Goal: Task Accomplishment & Management: Complete application form

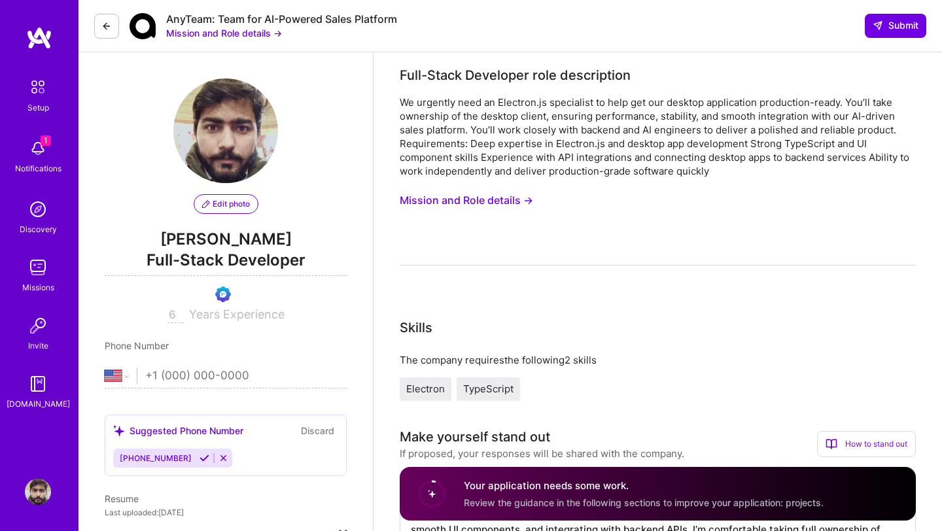
select select "US"
click at [33, 146] on img at bounding box center [38, 148] width 26 height 26
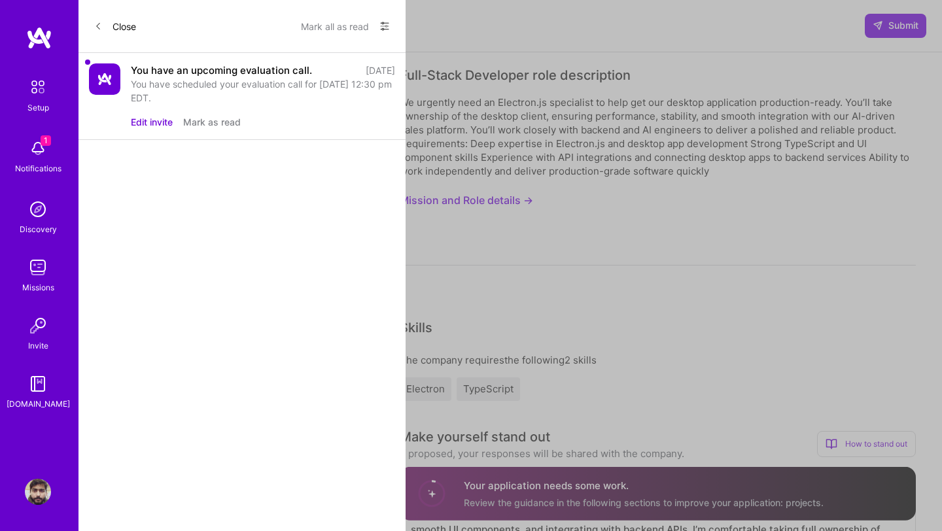
click at [210, 73] on div "You have an upcoming evaluation call." at bounding box center [221, 70] width 181 height 14
click at [97, 22] on icon at bounding box center [98, 26] width 8 height 8
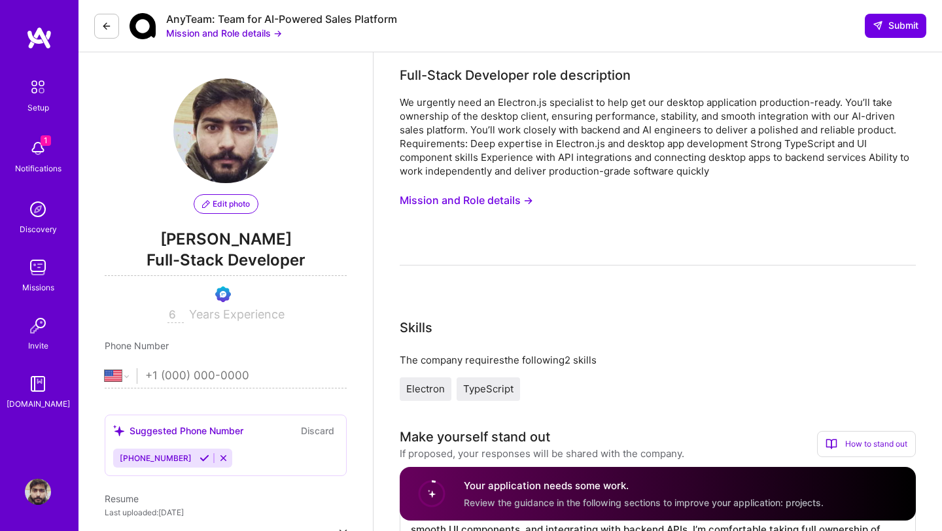
click at [38, 95] on img at bounding box center [37, 86] width 27 height 27
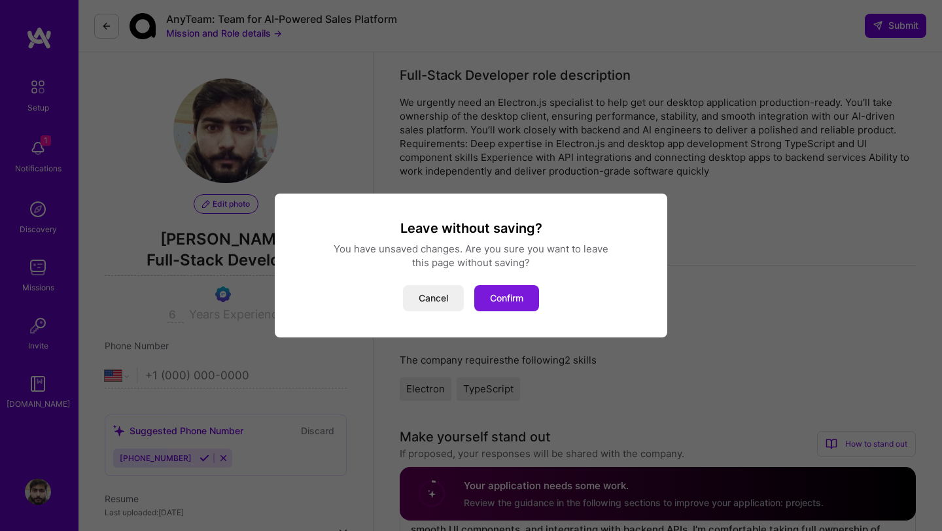
click at [514, 301] on button "Confirm" at bounding box center [506, 298] width 65 height 26
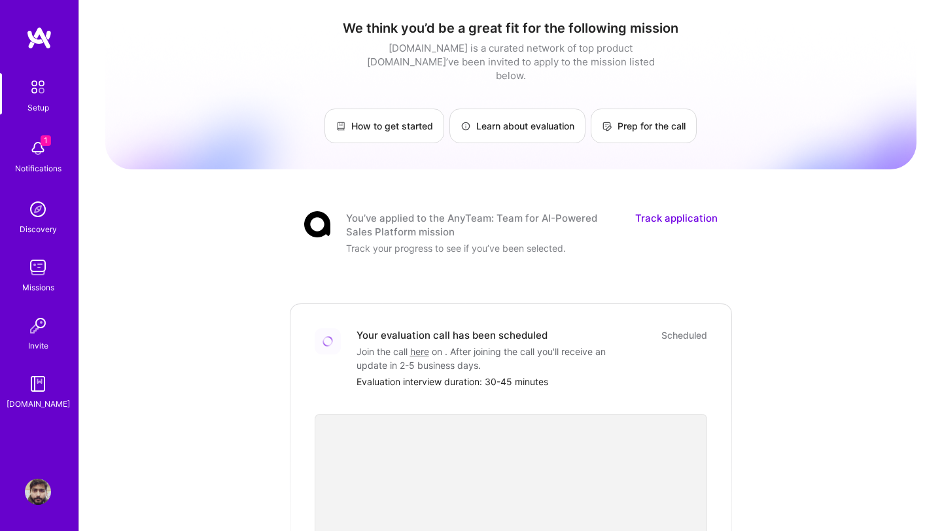
click at [666, 211] on link "Track application" at bounding box center [676, 224] width 82 height 27
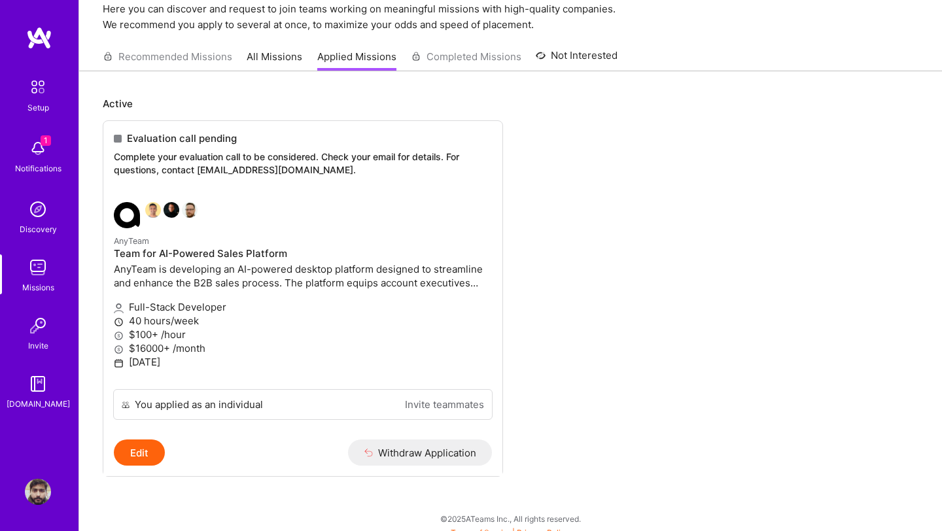
scroll to position [65, 0]
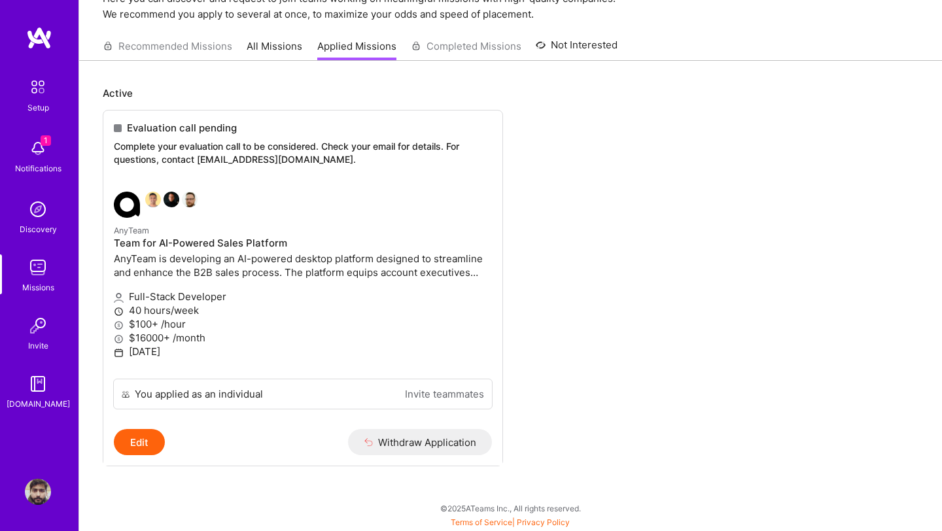
click at [614, 266] on ul "Evaluation call pending Complete your evaluation call to be considered. Check y…" at bounding box center [511, 308] width 816 height 396
click at [174, 123] on span "Evaluation call pending" at bounding box center [182, 128] width 110 height 14
click at [270, 58] on link "All Missions" at bounding box center [275, 50] width 56 height 22
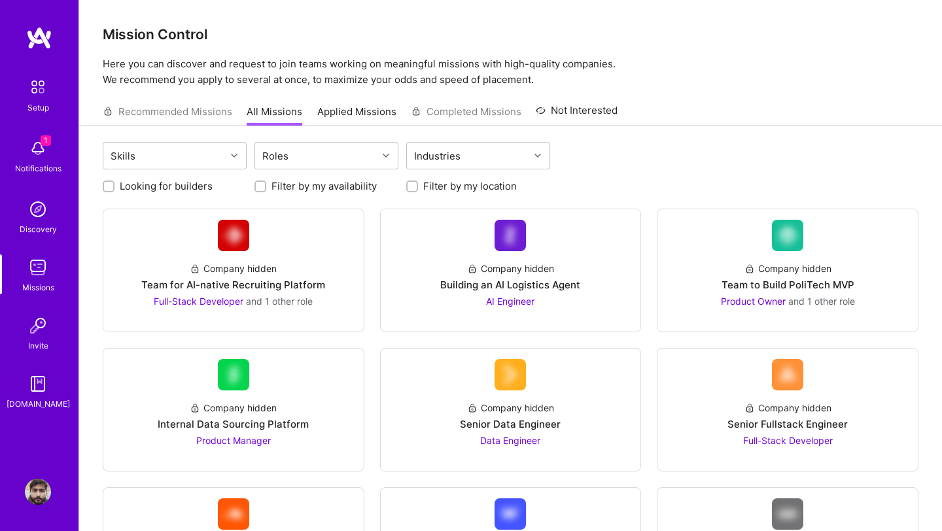
click at [432, 111] on div "Recommended Missions All Missions Applied Missions Completed Missions Not Inter…" at bounding box center [360, 111] width 515 height 28
click at [592, 103] on link "Not Interested" at bounding box center [577, 115] width 82 height 24
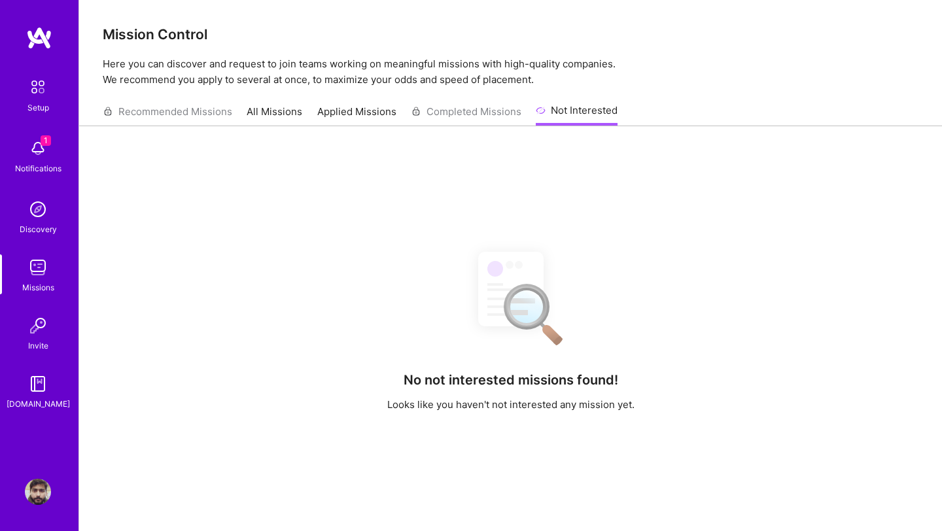
click at [179, 107] on div "Recommended Missions All Missions Applied Missions Completed Missions Not Inter…" at bounding box center [360, 111] width 515 height 28
click at [259, 111] on link "All Missions" at bounding box center [275, 116] width 56 height 22
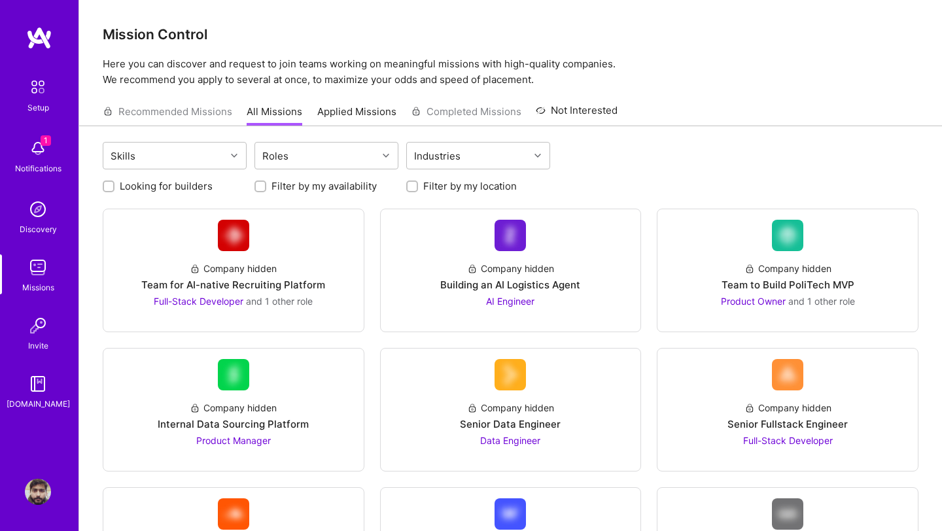
click at [343, 111] on link "Applied Missions" at bounding box center [356, 116] width 79 height 22
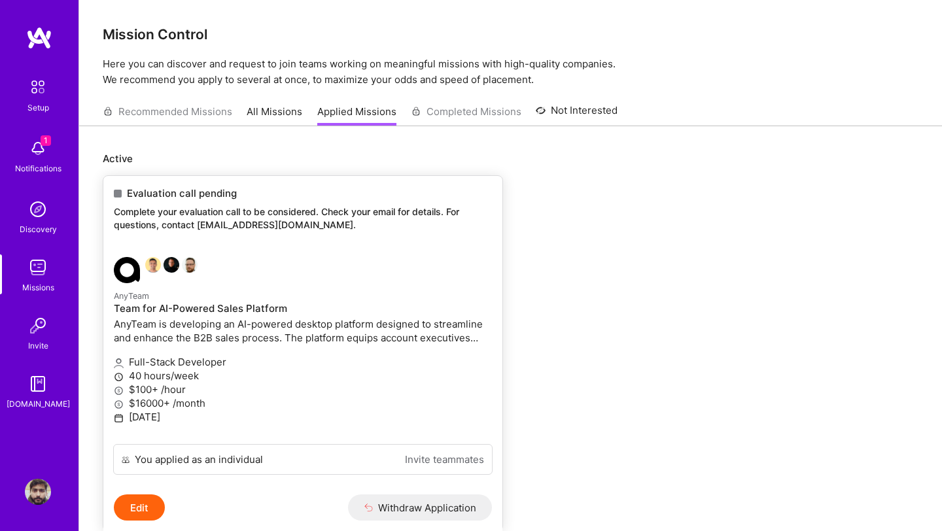
click at [315, 217] on p "Complete your evaluation call to be considered. Check your email for details. F…" at bounding box center [303, 218] width 378 height 26
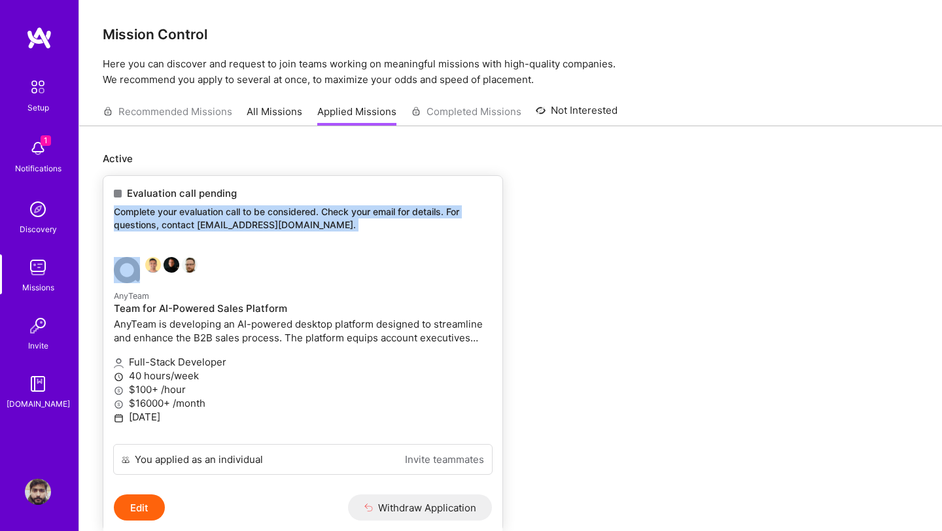
click at [194, 320] on p "AnyTeam is developing an AI-powered desktop platform designed to streamline and…" at bounding box center [303, 330] width 378 height 27
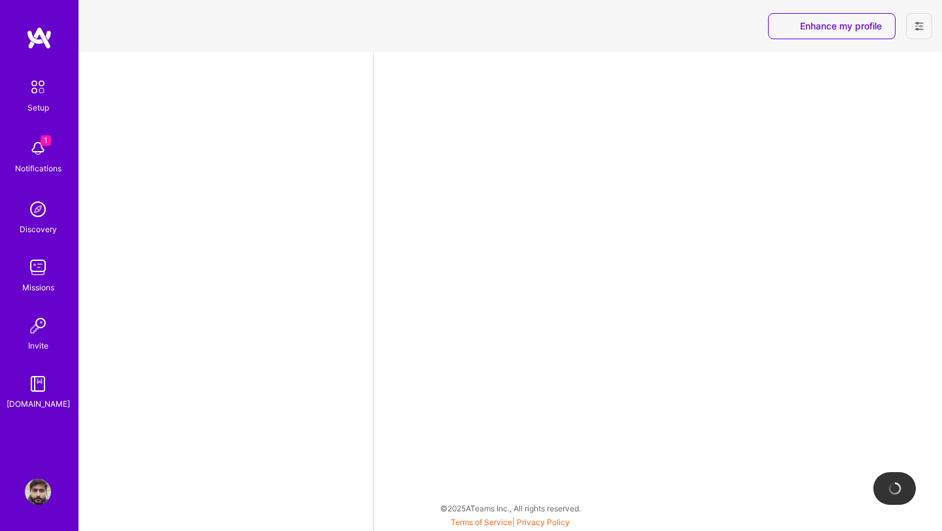
select select "US"
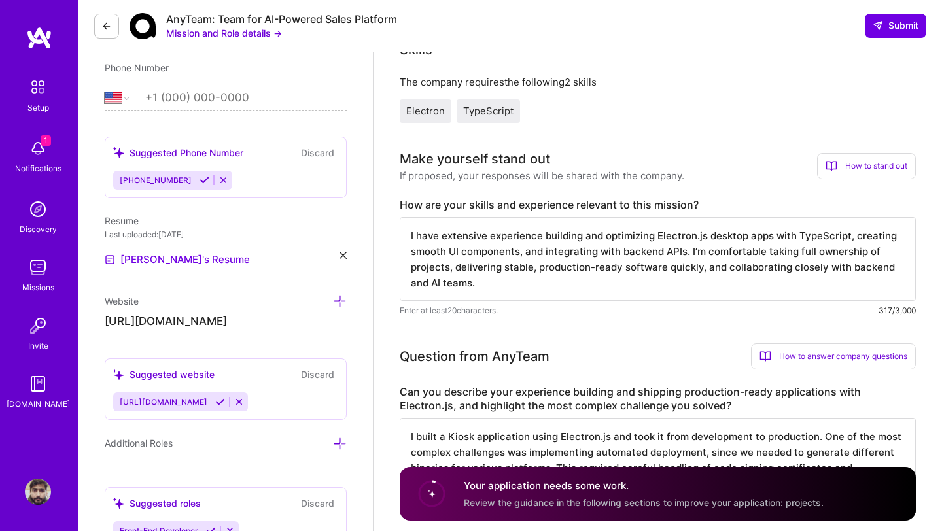
scroll to position [205, 0]
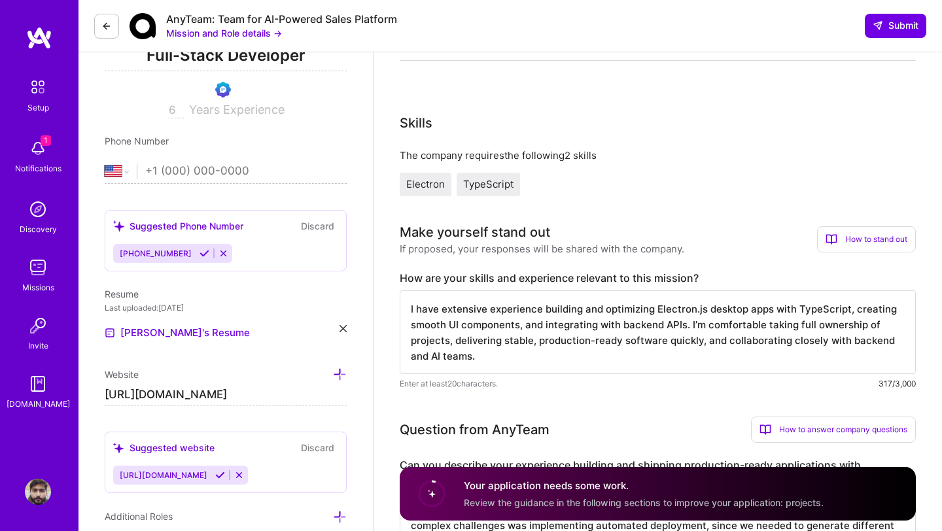
click at [33, 88] on img at bounding box center [37, 86] width 27 height 27
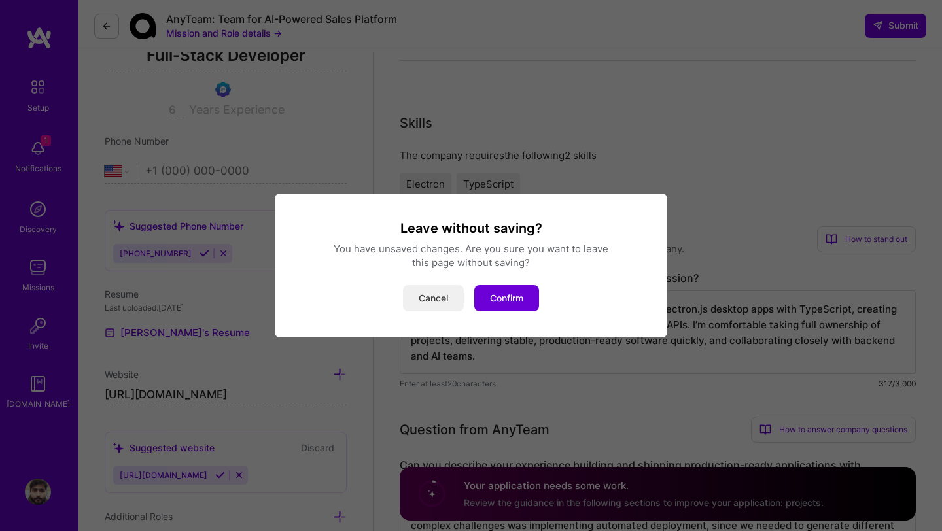
click at [418, 294] on button "Cancel" at bounding box center [433, 298] width 61 height 26
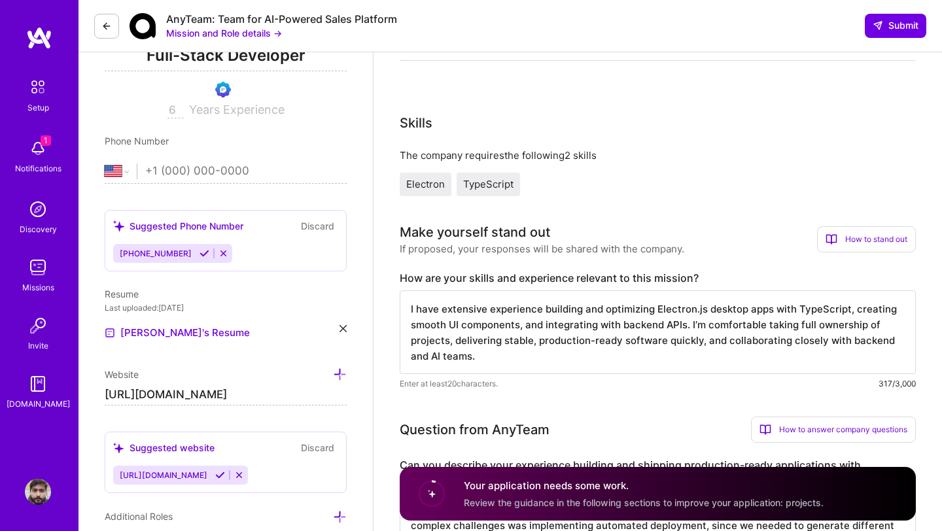
click at [36, 29] on img at bounding box center [39, 38] width 26 height 24
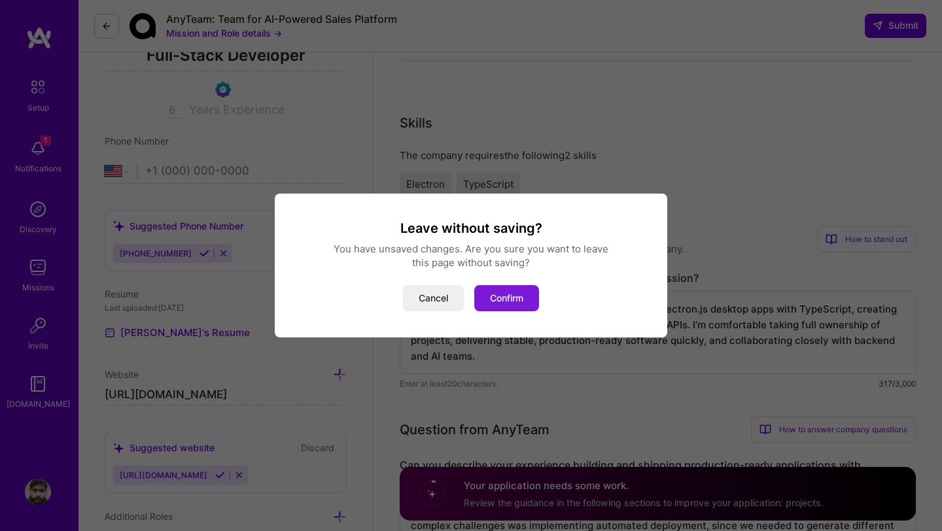
click at [519, 298] on button "Confirm" at bounding box center [506, 298] width 65 height 26
